Goal: Task Accomplishment & Management: Complete application form

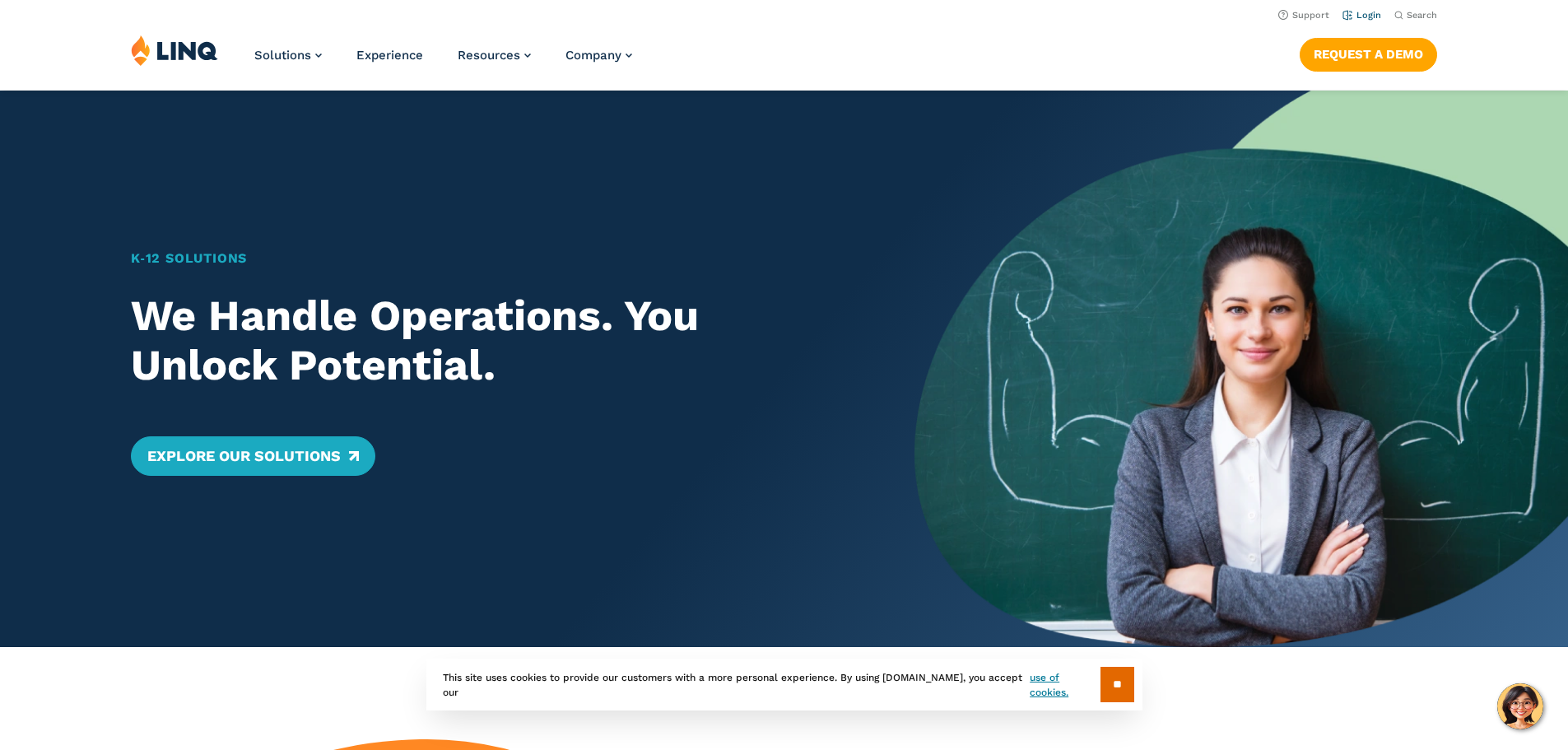
click at [1363, 15] on link "Login" at bounding box center [1361, 14] width 39 height 10
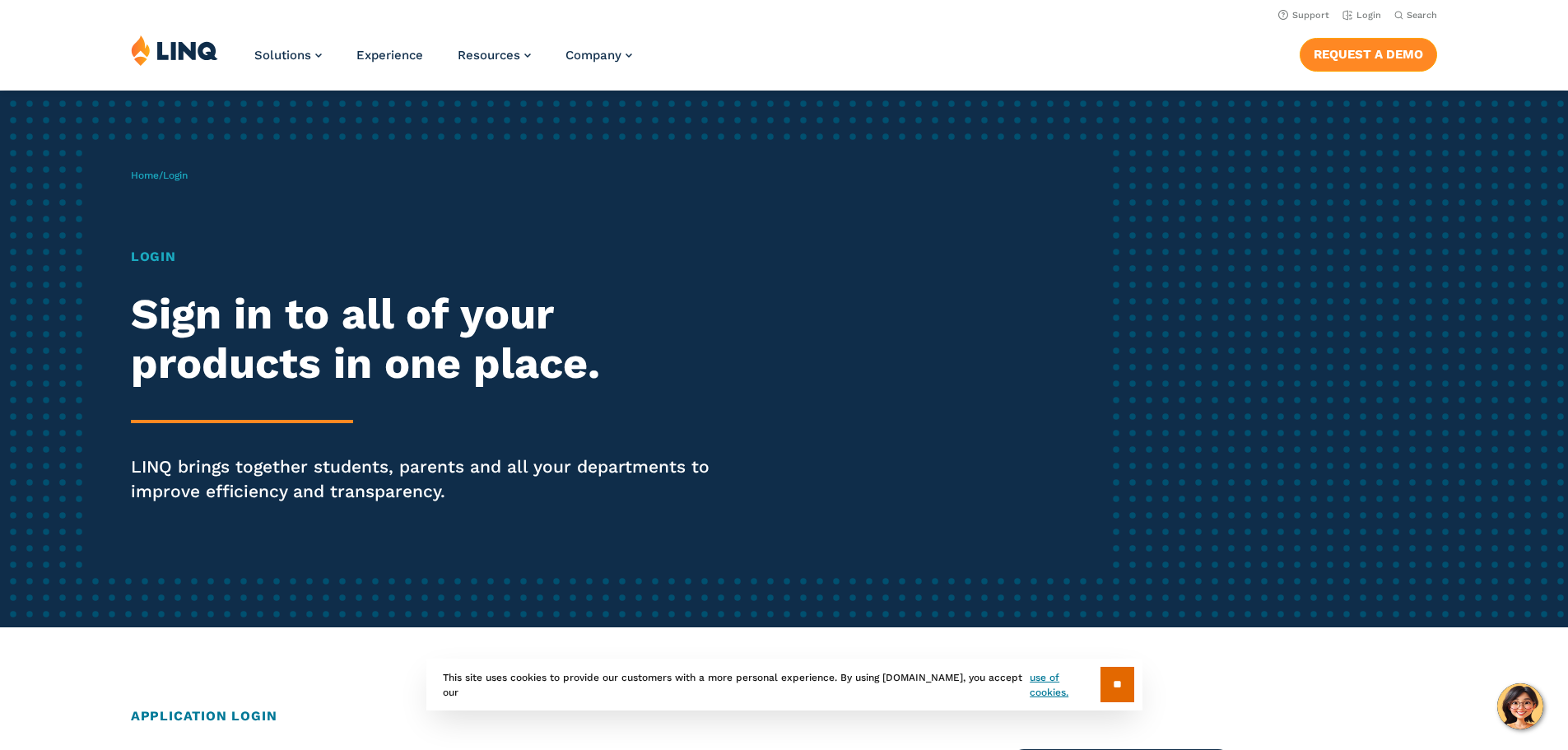
click at [1352, 56] on link "Request a Demo" at bounding box center [1368, 54] width 137 height 33
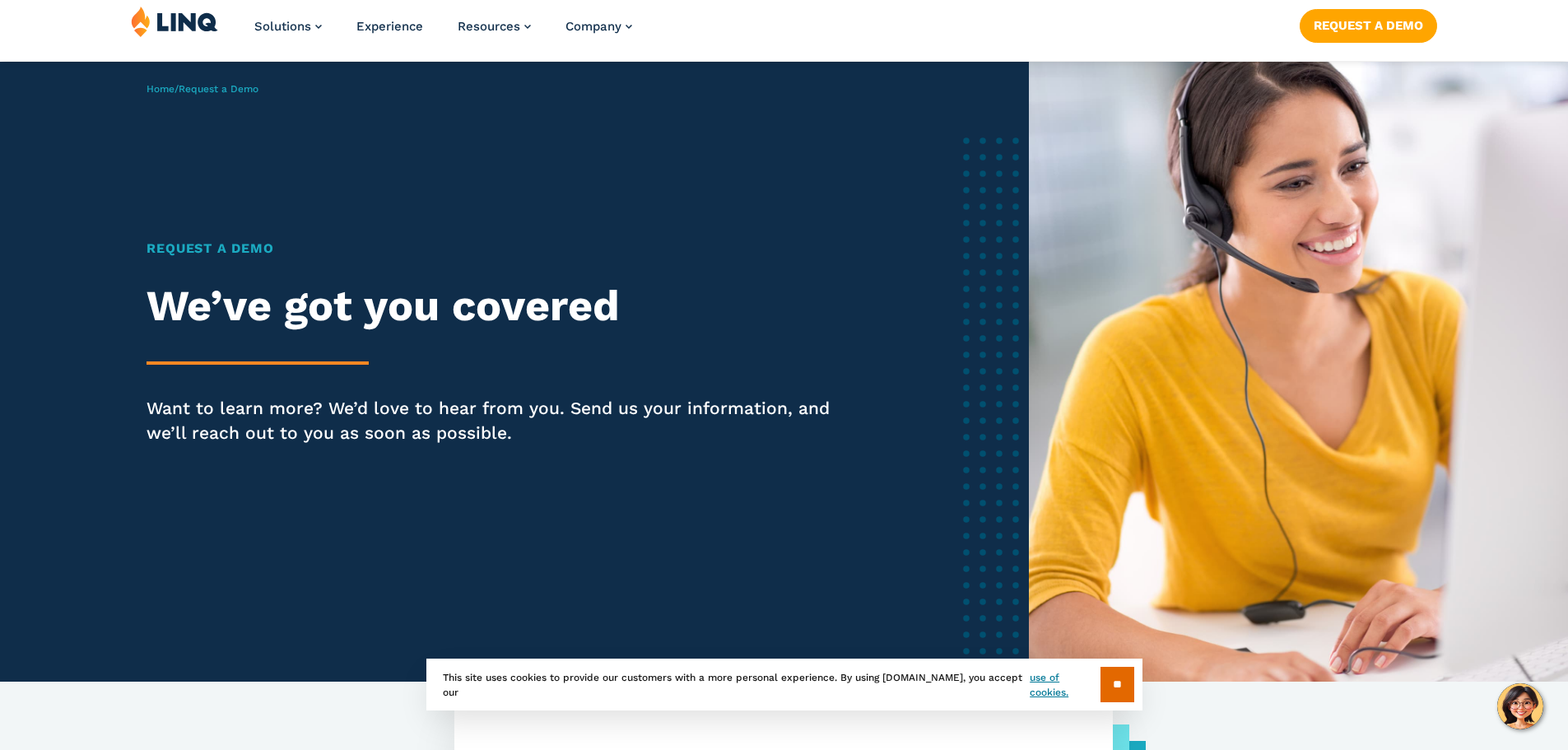
scroll to position [35, 0]
